Goal: Information Seeking & Learning: Learn about a topic

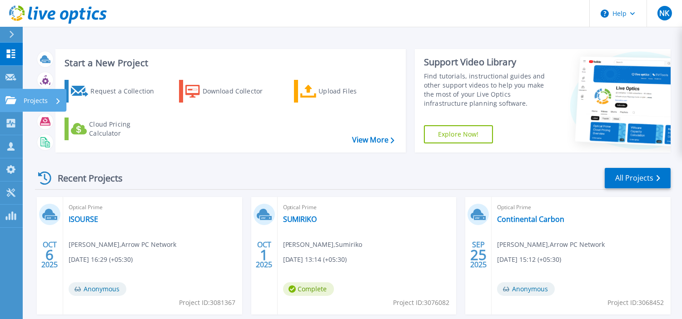
click at [33, 99] on p "Projects" at bounding box center [36, 101] width 24 height 24
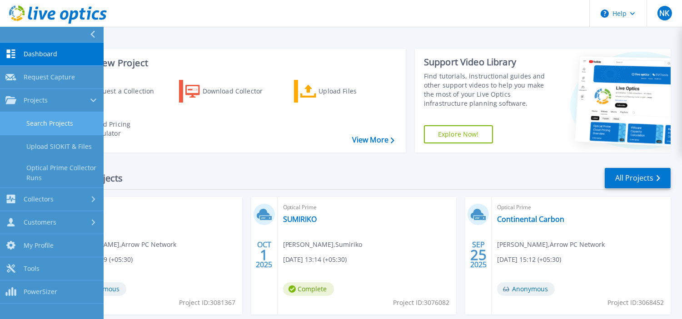
click at [61, 126] on link "Search Projects" at bounding box center [52, 123] width 104 height 23
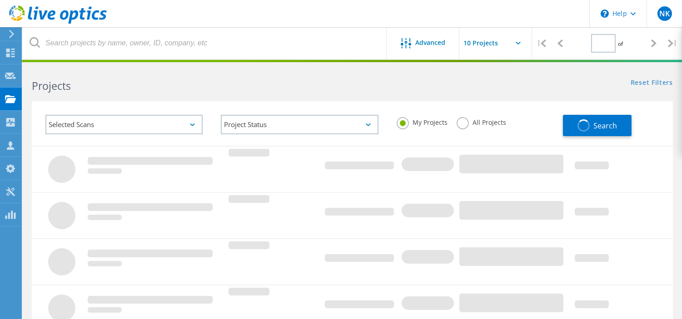
type input "1"
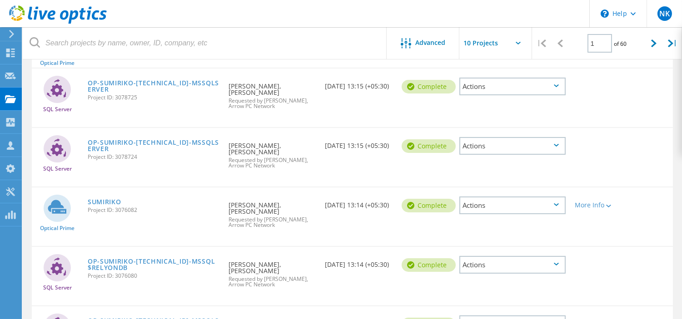
scroll to position [146, 0]
click at [103, 199] on link "SUMIRIKO" at bounding box center [105, 202] width 34 height 6
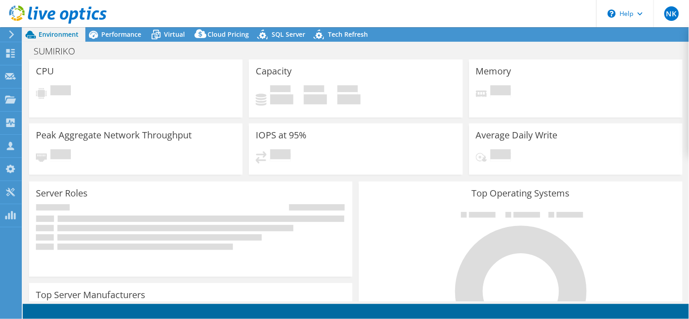
select select "USD"
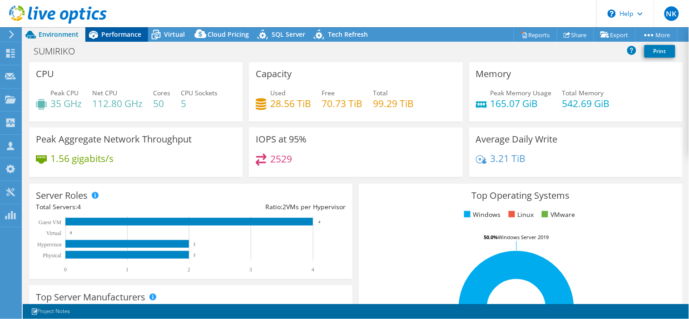
click at [119, 35] on span "Performance" at bounding box center [121, 34] width 40 height 9
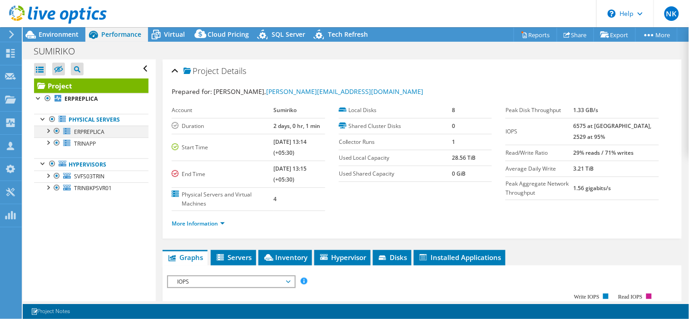
click at [48, 133] on div at bounding box center [47, 130] width 9 height 9
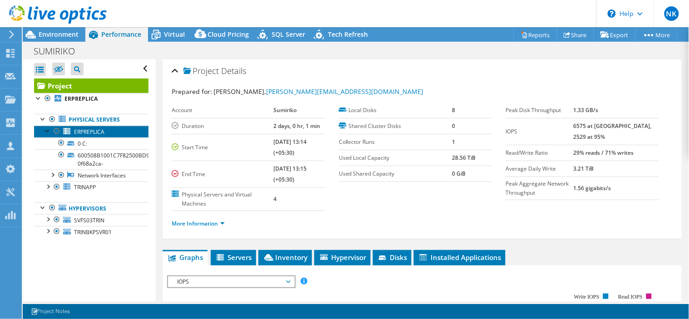
click at [108, 133] on link "ERPREPLICA" at bounding box center [91, 132] width 114 height 12
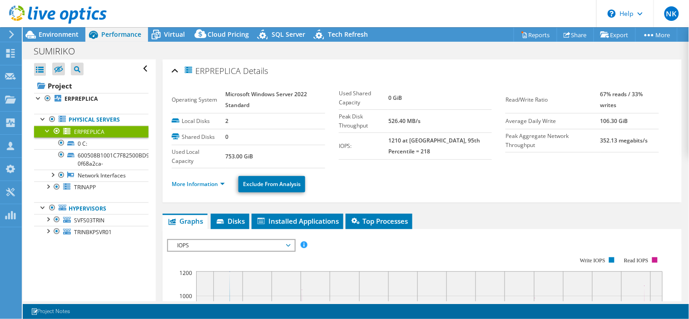
drag, startPoint x: 194, startPoint y: 72, endPoint x: 243, endPoint y: 74, distance: 49.1
click at [243, 74] on h2 "ERPREPLICA Details" at bounding box center [220, 71] width 96 height 18
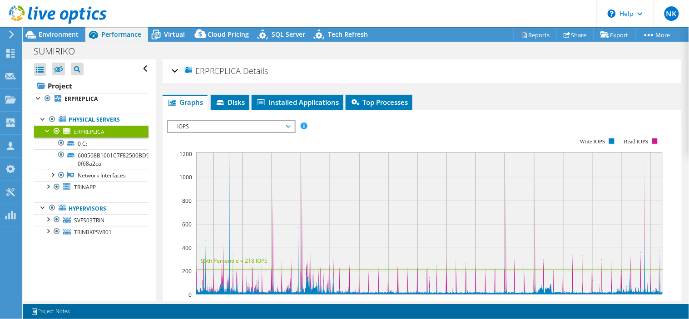
copy span "ERPREPLICA"
click at [47, 131] on div at bounding box center [47, 130] width 9 height 9
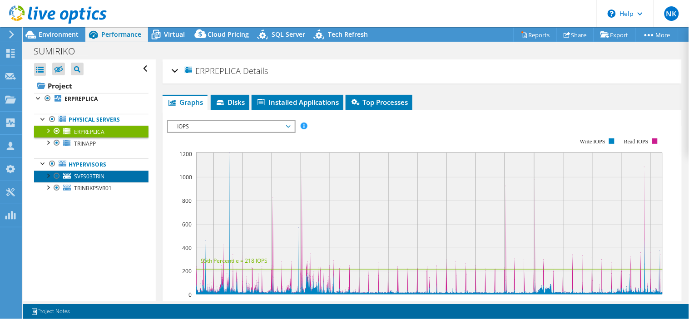
click at [105, 174] on link "SVFS03TRIN" at bounding box center [91, 177] width 114 height 12
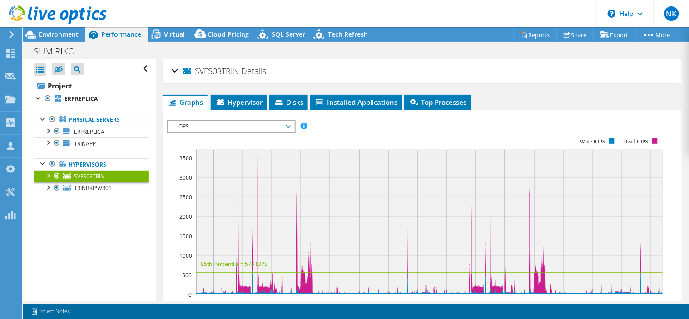
drag, startPoint x: 239, startPoint y: 69, endPoint x: 195, endPoint y: 74, distance: 44.3
click at [195, 74] on h2 "SVFS03TRIN Details" at bounding box center [219, 71] width 94 height 18
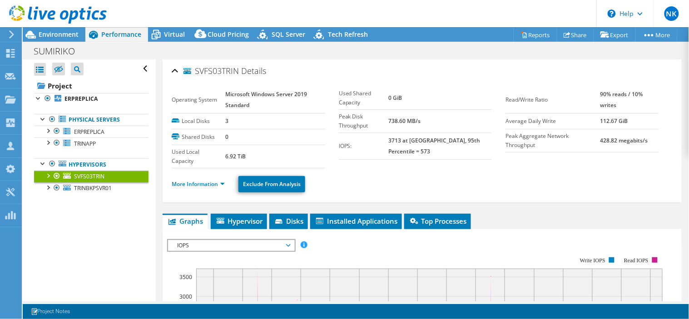
copy span "SVFS03TRIN"
click at [99, 190] on span "TRINBKPSVR01" at bounding box center [93, 188] width 38 height 8
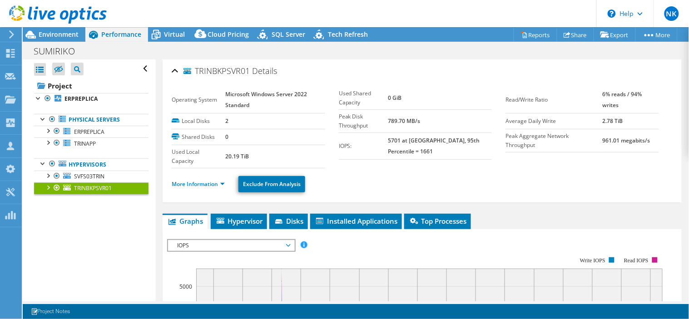
drag, startPoint x: 249, startPoint y: 70, endPoint x: 194, endPoint y: 70, distance: 55.4
click at [194, 70] on span "TRINBKPSVR01" at bounding box center [217, 71] width 66 height 9
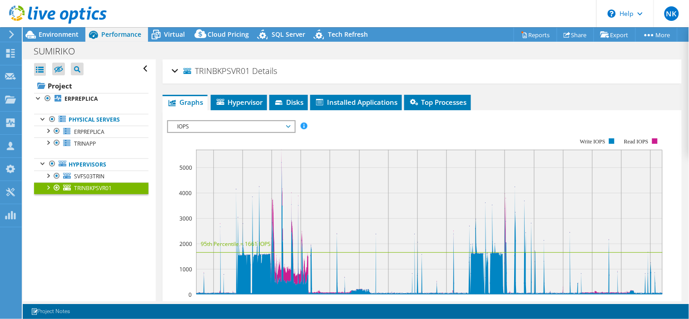
copy span "TRINBKPSVR01"
